Goal: Task Accomplishment & Management: Manage account settings

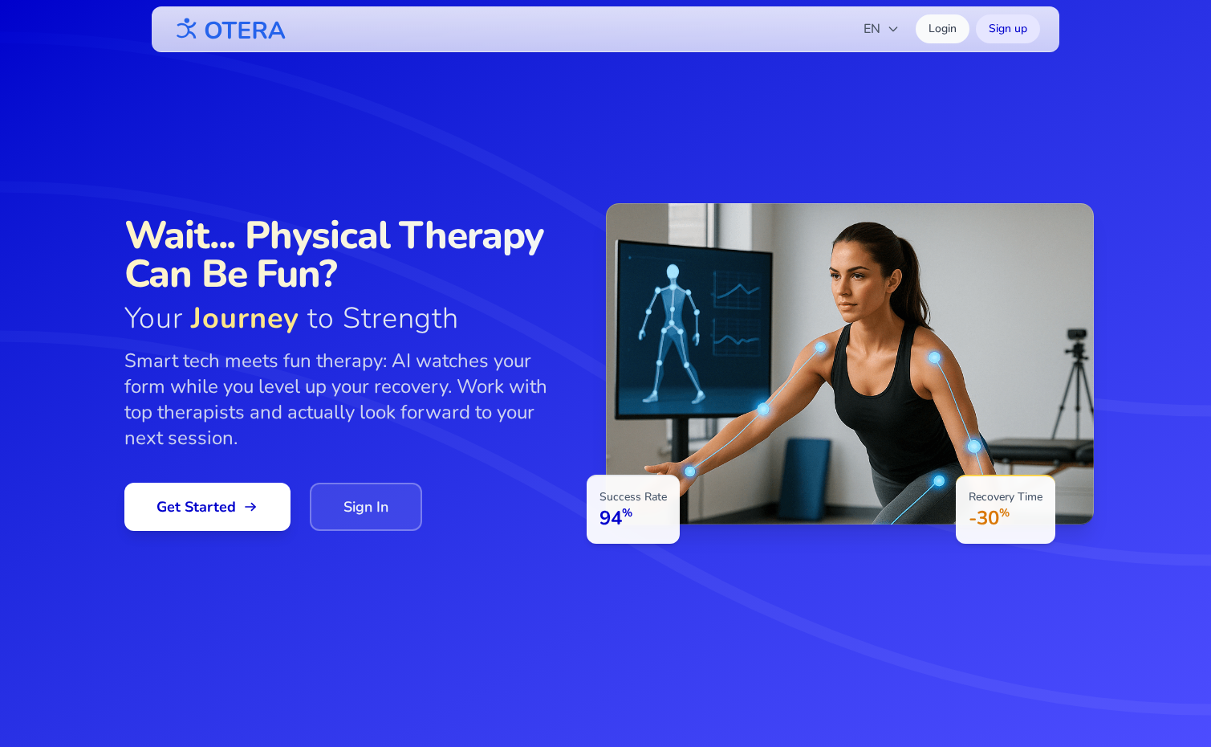
click at [381, 490] on link "Sign In" at bounding box center [366, 506] width 112 height 48
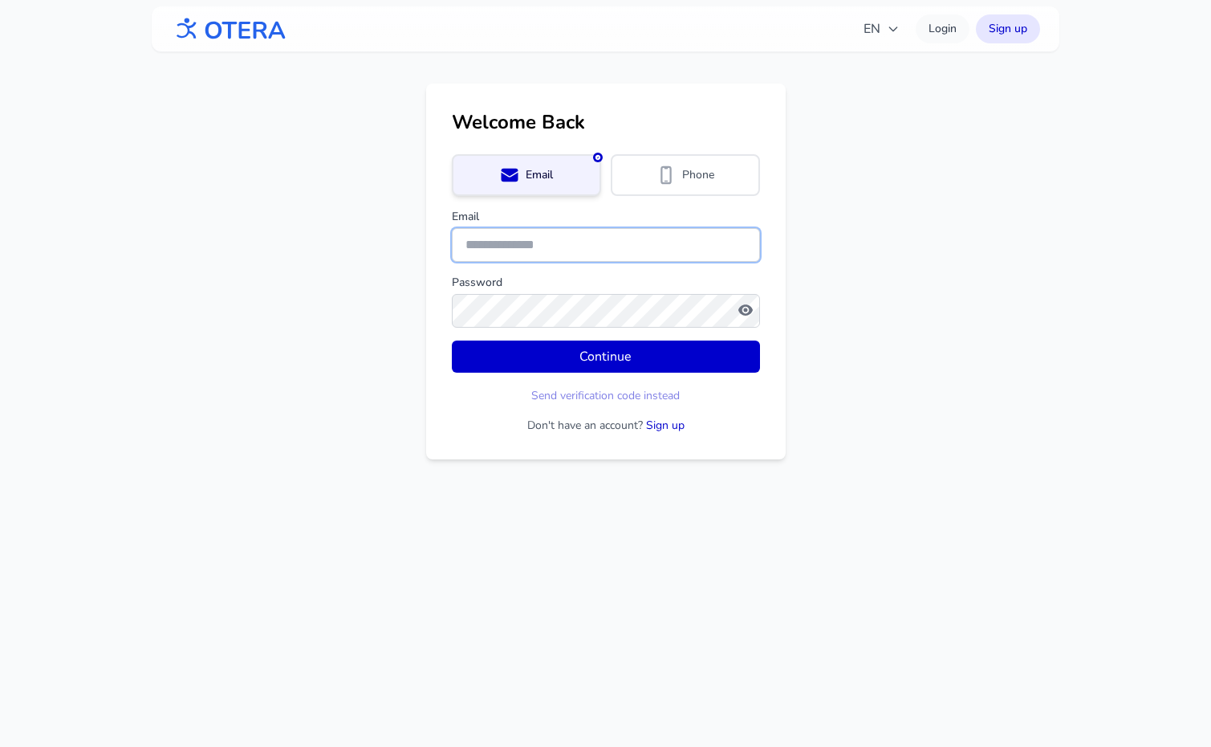
click at [522, 252] on input "Email" at bounding box center [606, 245] width 308 height 34
type input "**********"
click at [452, 340] on button "Continue" at bounding box center [606, 356] width 308 height 32
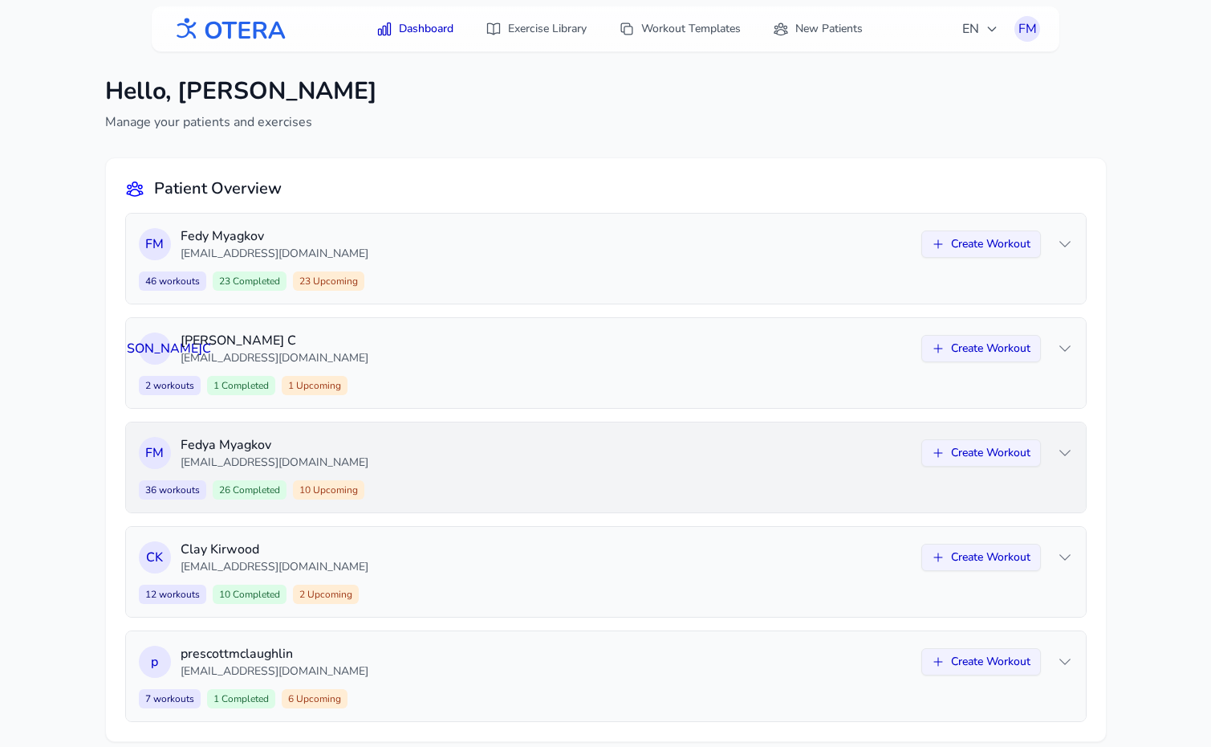
scroll to position [21, 0]
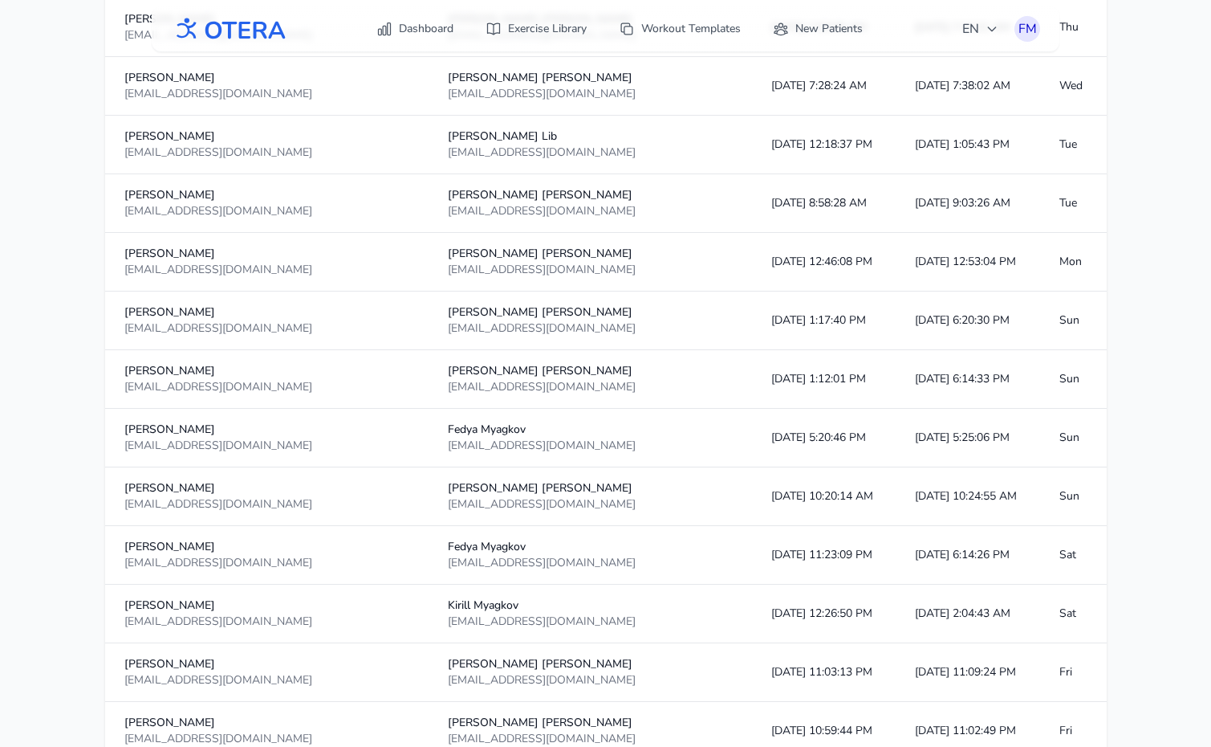
scroll to position [2707, 0]
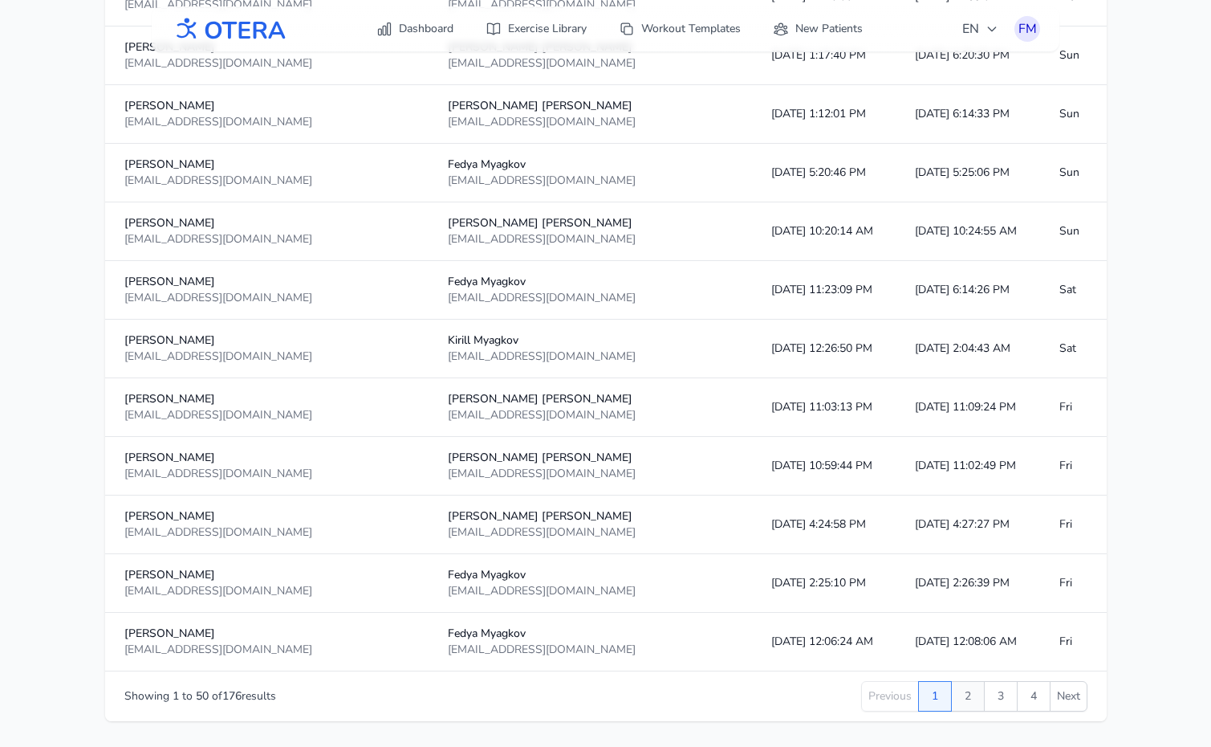
click at [963, 690] on button "2" at bounding box center [968, 696] width 34 height 31
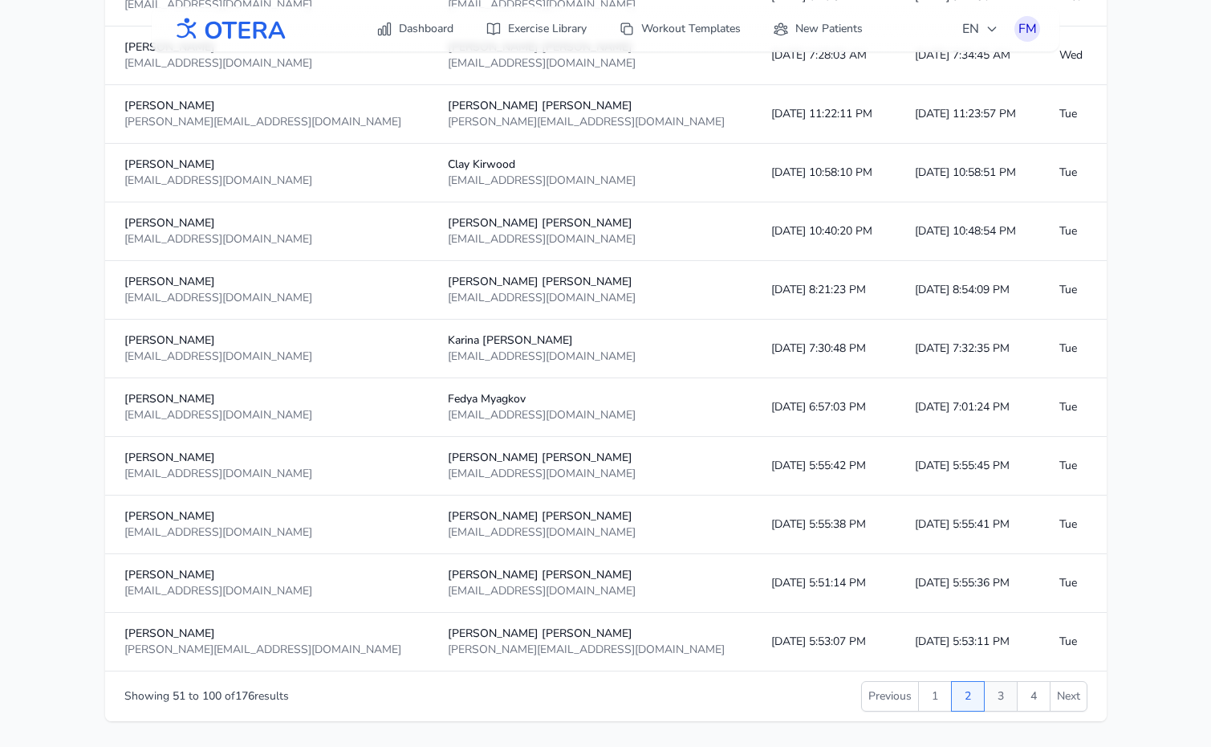
click at [1000, 689] on button "3" at bounding box center [1001, 696] width 34 height 31
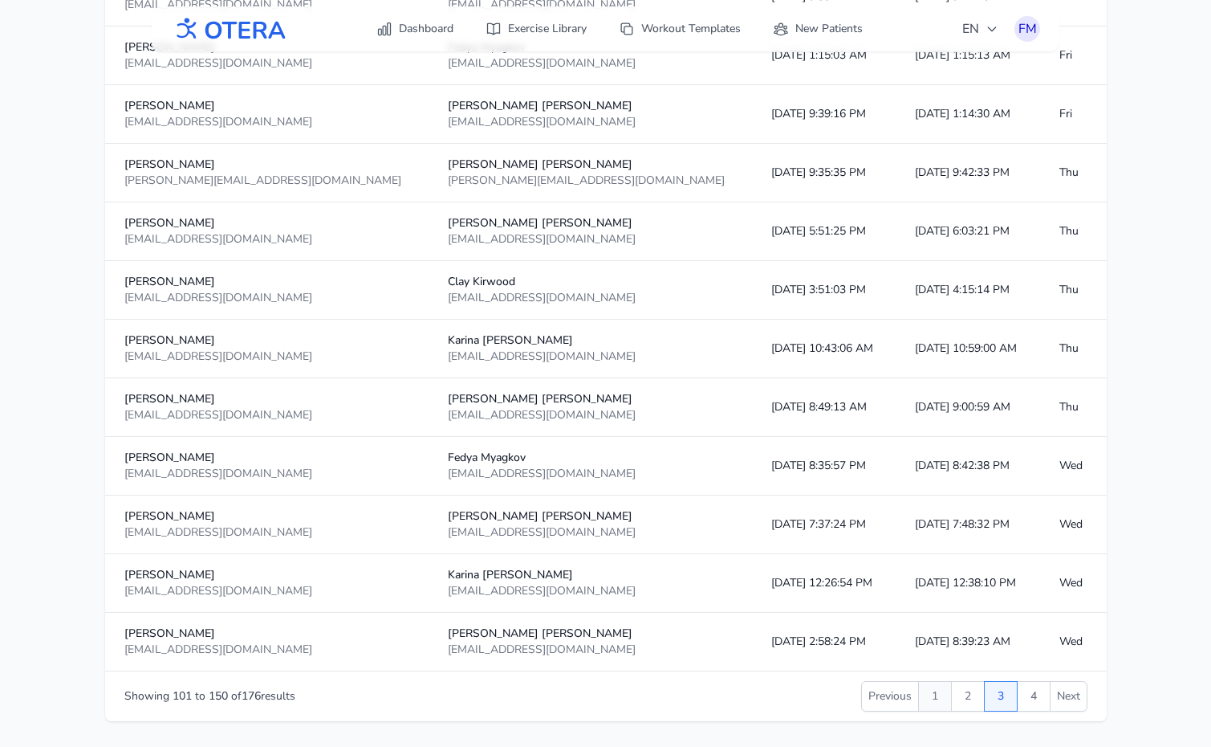
click at [936, 692] on button "1" at bounding box center [935, 696] width 34 height 31
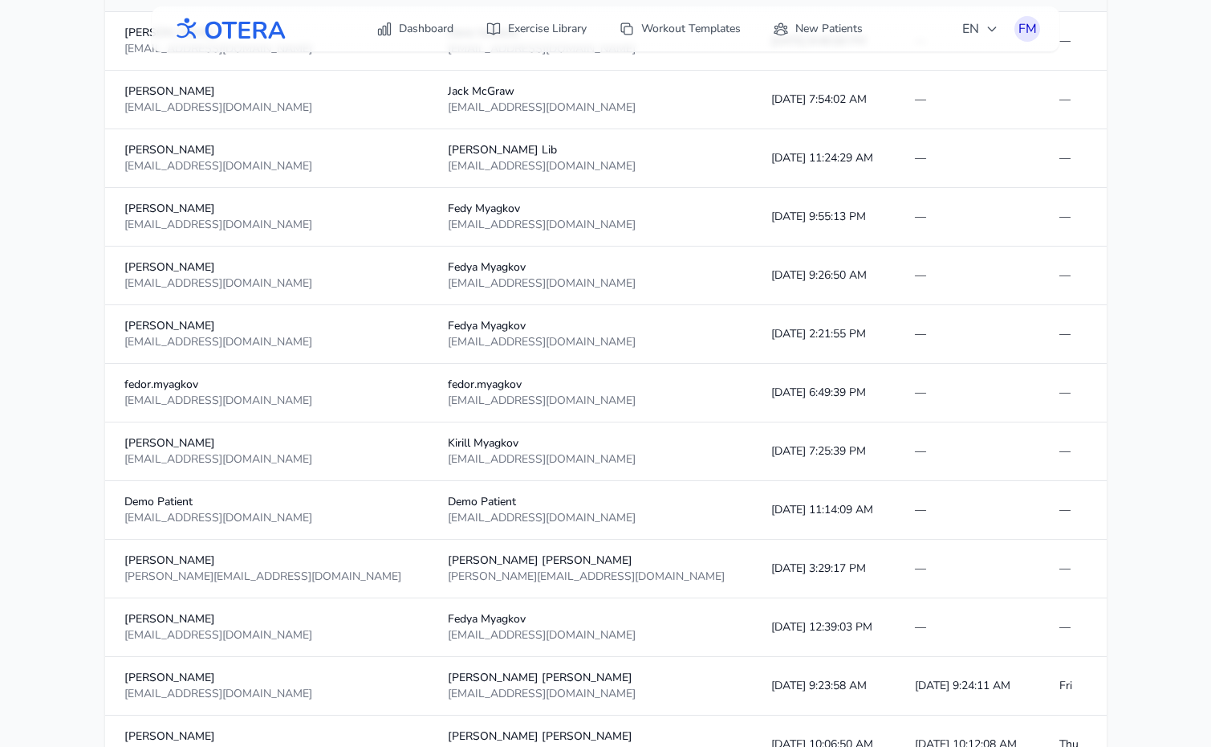
scroll to position [0, 0]
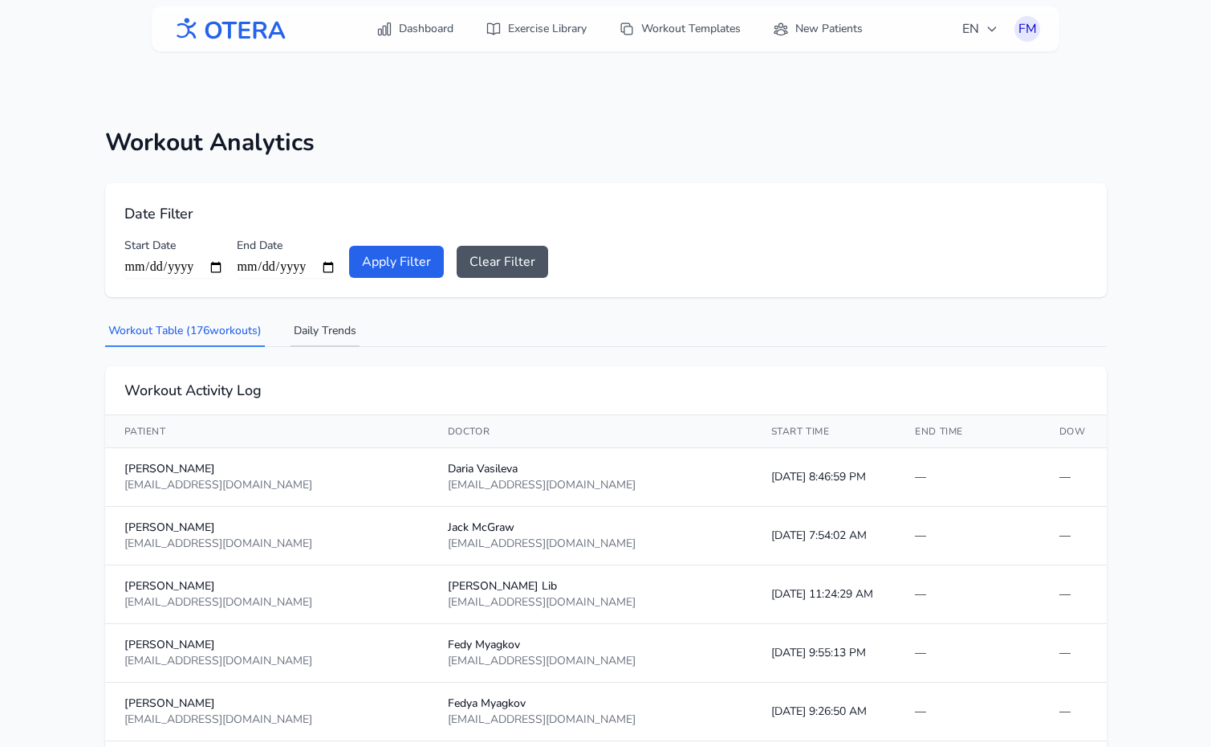
click at [336, 324] on button "Daily Trends" at bounding box center [325, 331] width 69 height 31
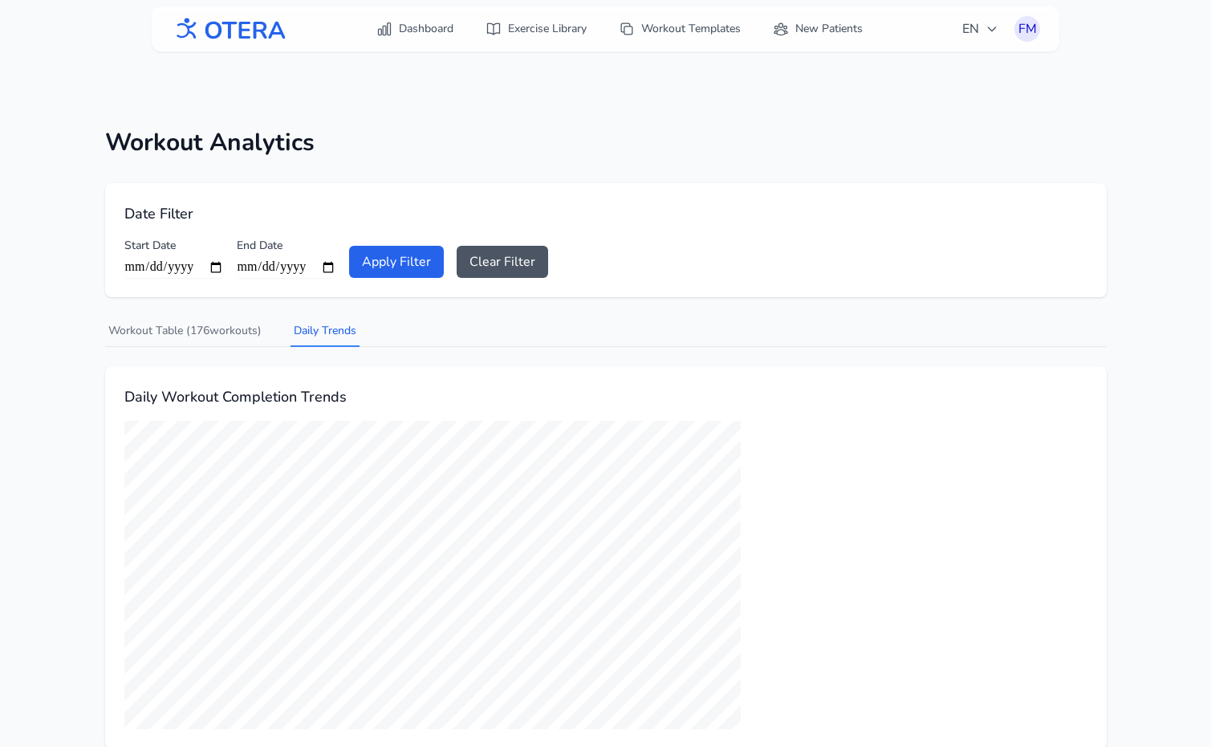
scroll to position [51, 0]
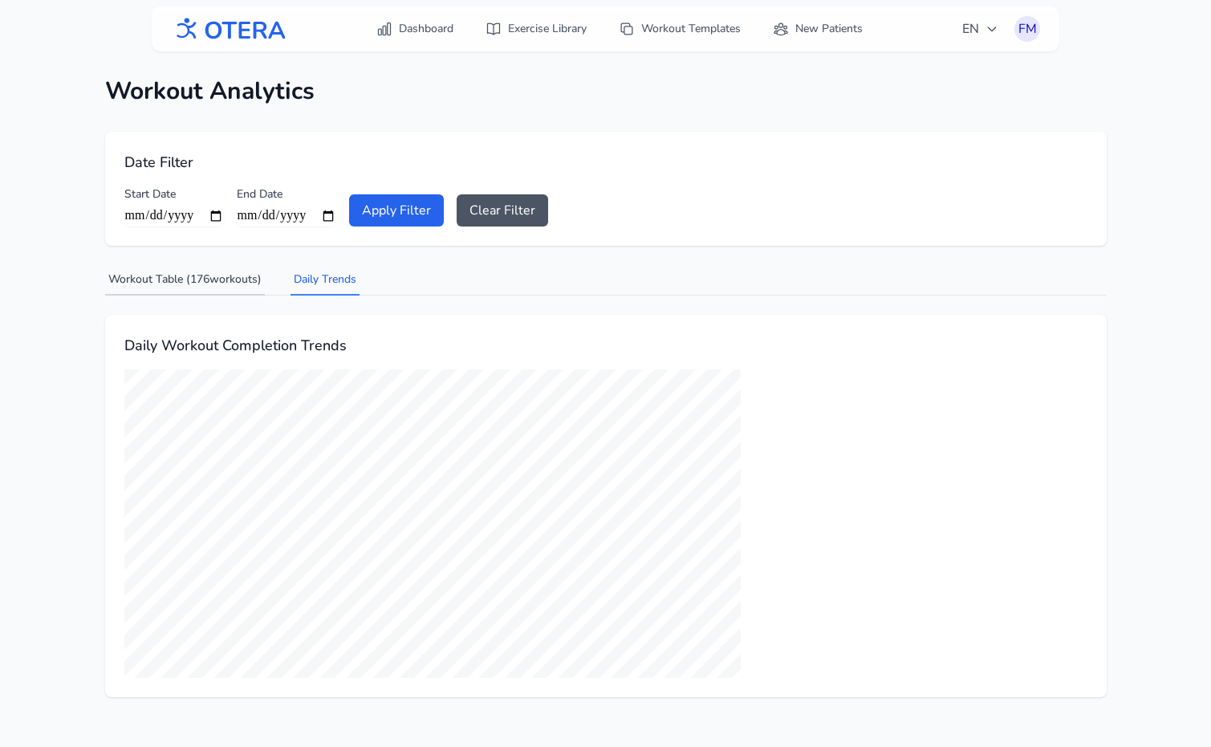
click at [168, 274] on button "Workout Table ( 176 workouts)" at bounding box center [185, 280] width 160 height 31
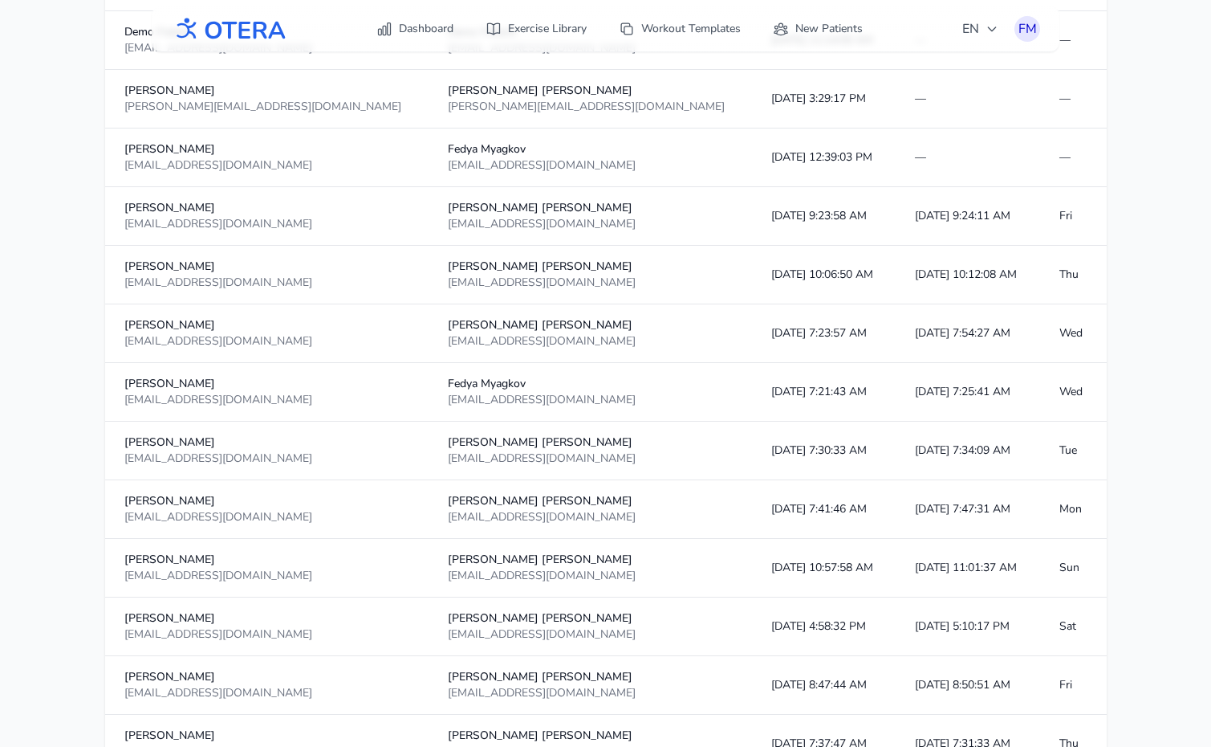
scroll to position [934, 0]
